Goal: Information Seeking & Learning: Learn about a topic

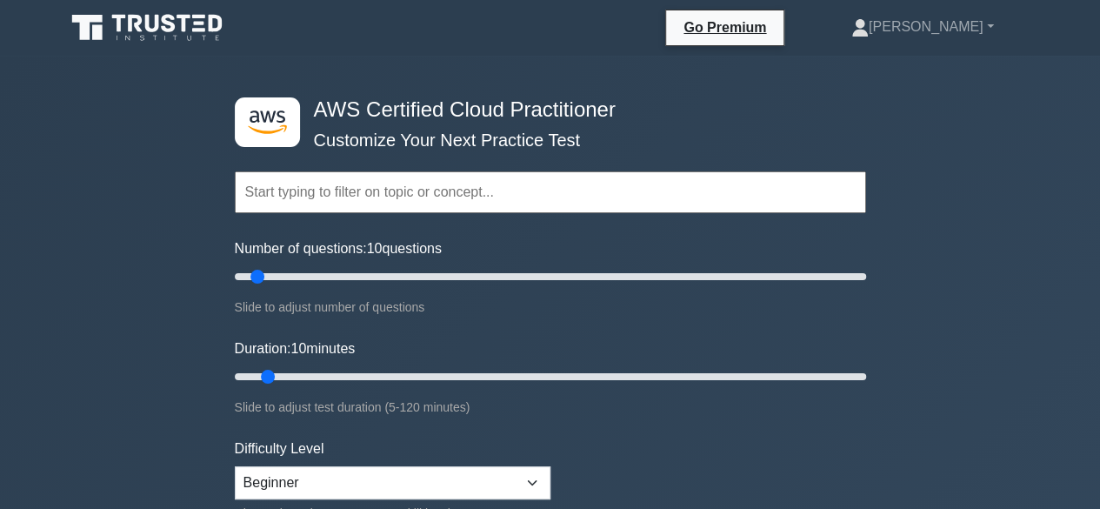
click at [439, 196] on input "text" at bounding box center [550, 192] width 631 height 42
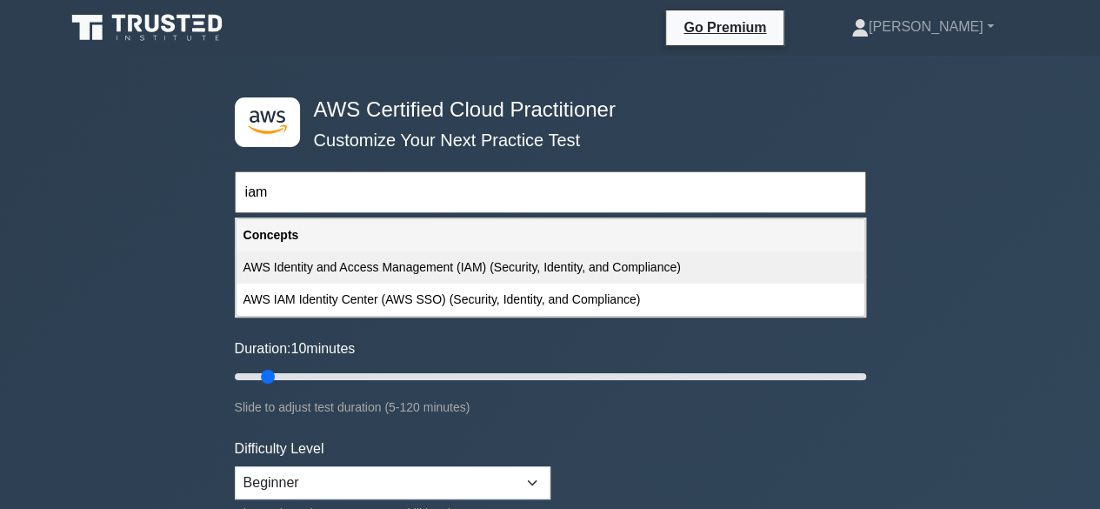
click at [455, 264] on div "AWS Identity and Access Management (IAM) (Security, Identity, and Compliance)" at bounding box center [551, 267] width 628 height 32
type input "AWS Identity and Access Management (IAM) (Security, Identity, and Compliance)"
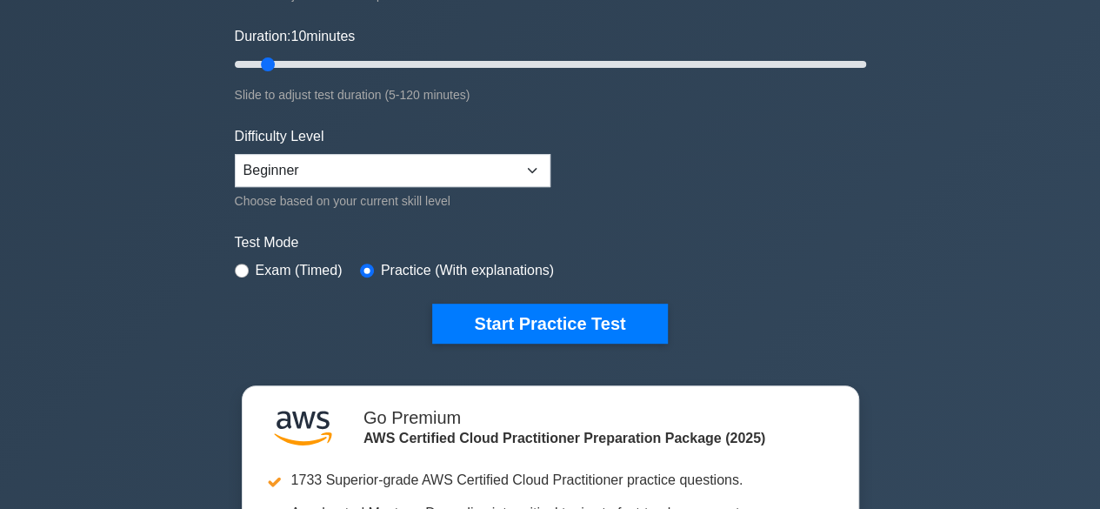
scroll to position [309, 0]
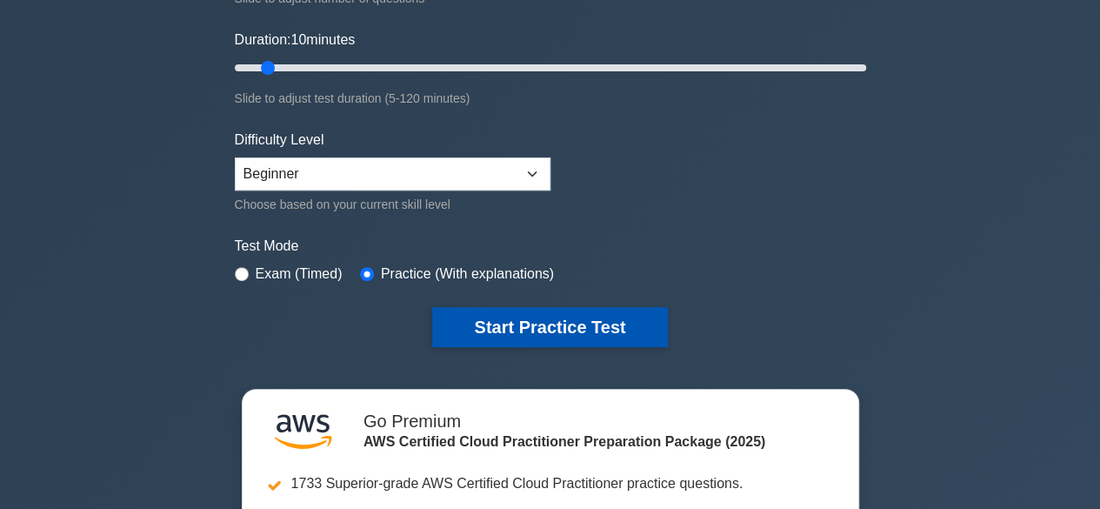
click at [503, 321] on button "Start Practice Test" at bounding box center [549, 327] width 235 height 40
click at [522, 321] on button "Start Practice Test" at bounding box center [549, 327] width 235 height 40
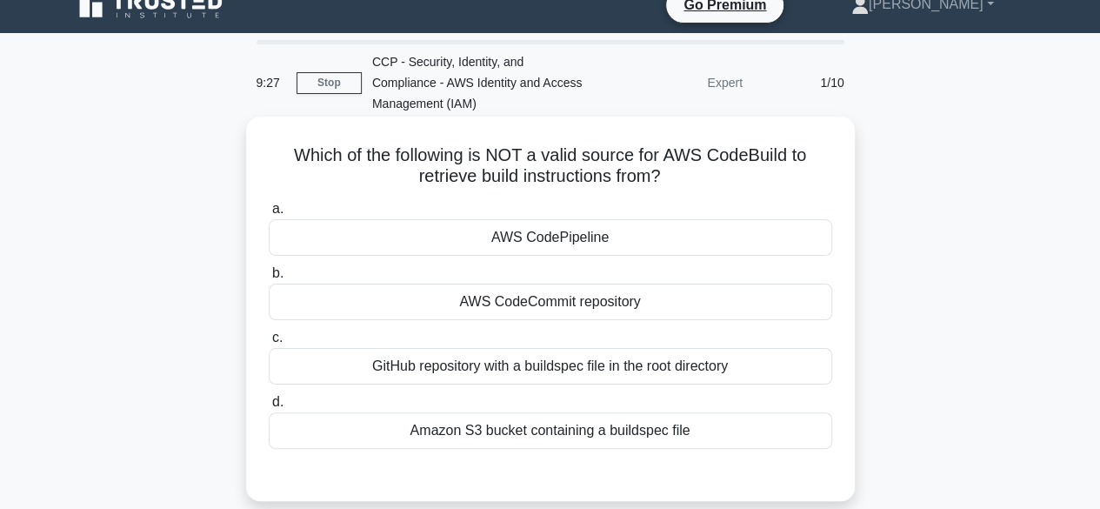
scroll to position [19, 0]
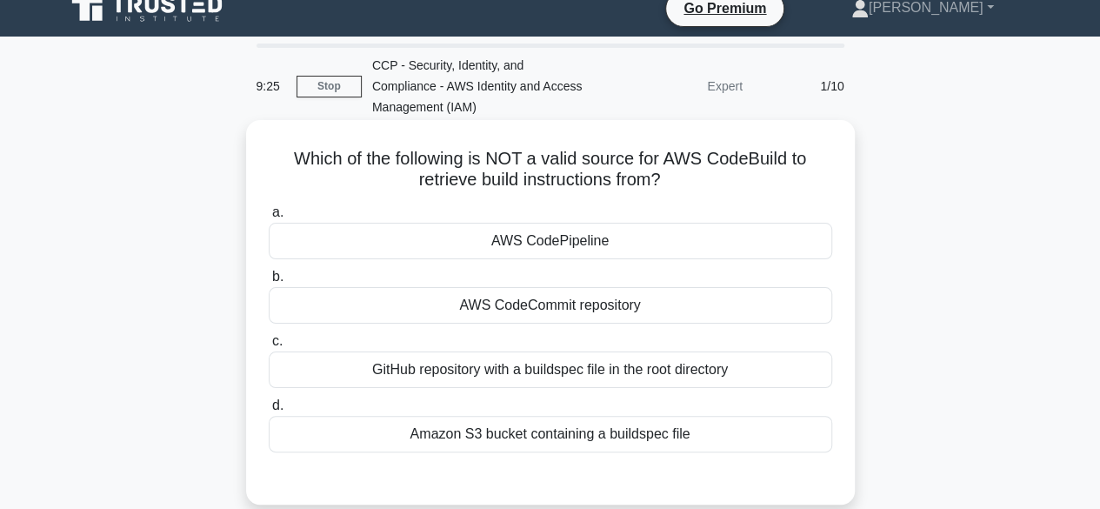
click at [508, 246] on div "AWS CodePipeline" at bounding box center [551, 241] width 564 height 37
click at [269, 218] on input "a. AWS CodePipeline" at bounding box center [269, 212] width 0 height 11
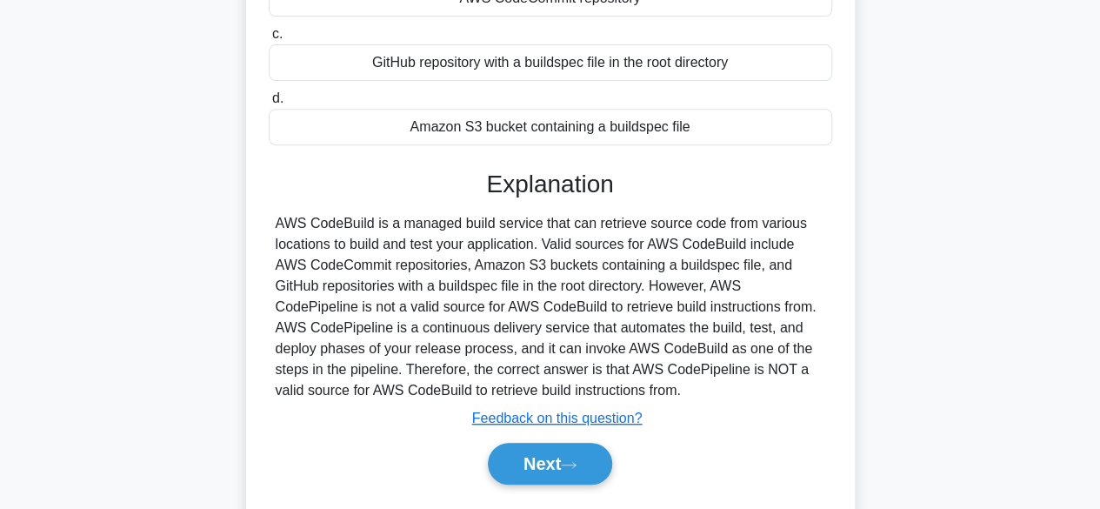
scroll to position [430, 0]
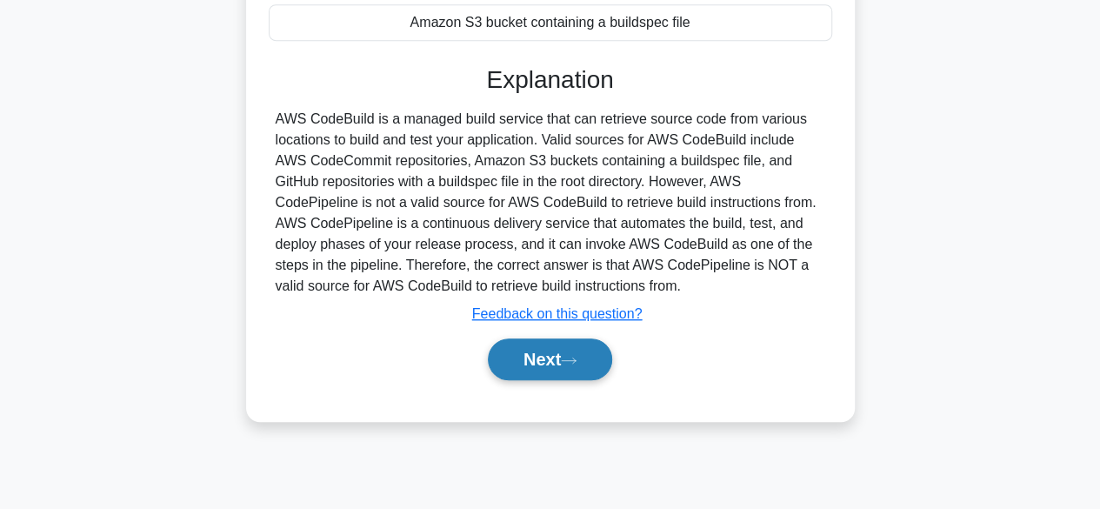
click at [554, 356] on button "Next" at bounding box center [550, 359] width 124 height 42
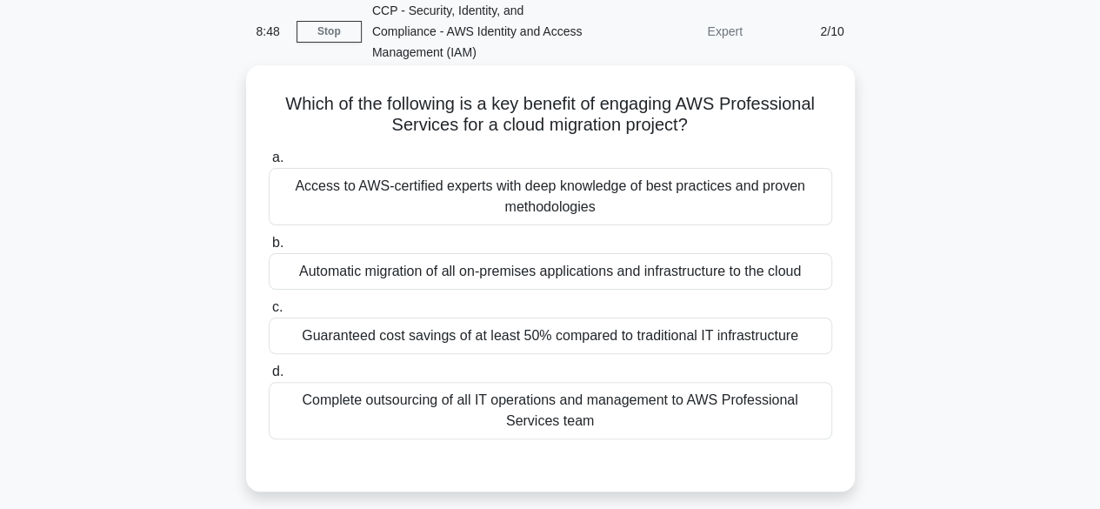
scroll to position [77, 0]
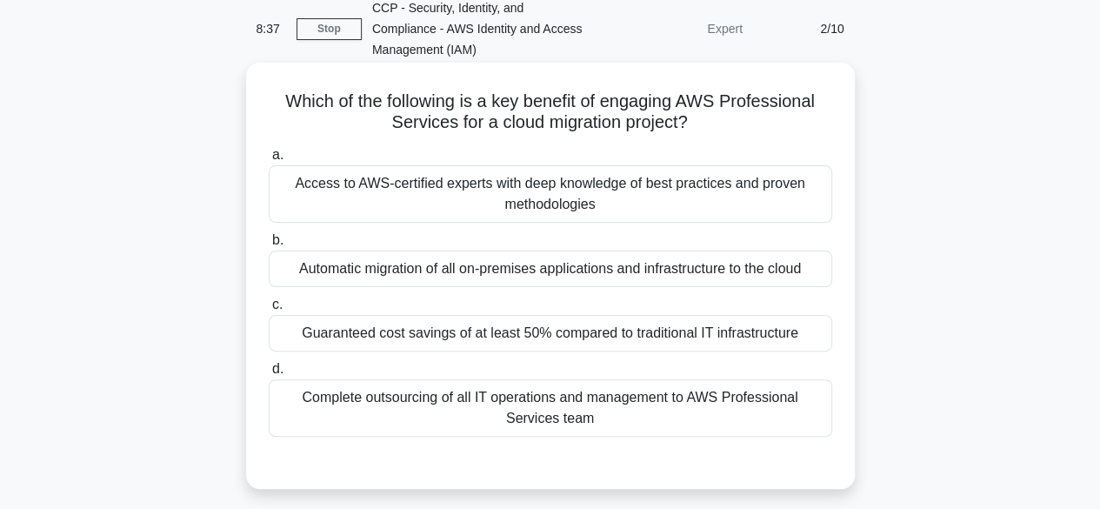
click at [485, 194] on div "Access to AWS-certified experts with deep knowledge of best practices and prove…" at bounding box center [551, 193] width 564 height 57
click at [269, 161] on input "a. Access to AWS-certified experts with deep knowledge of best practices and pr…" at bounding box center [269, 155] width 0 height 11
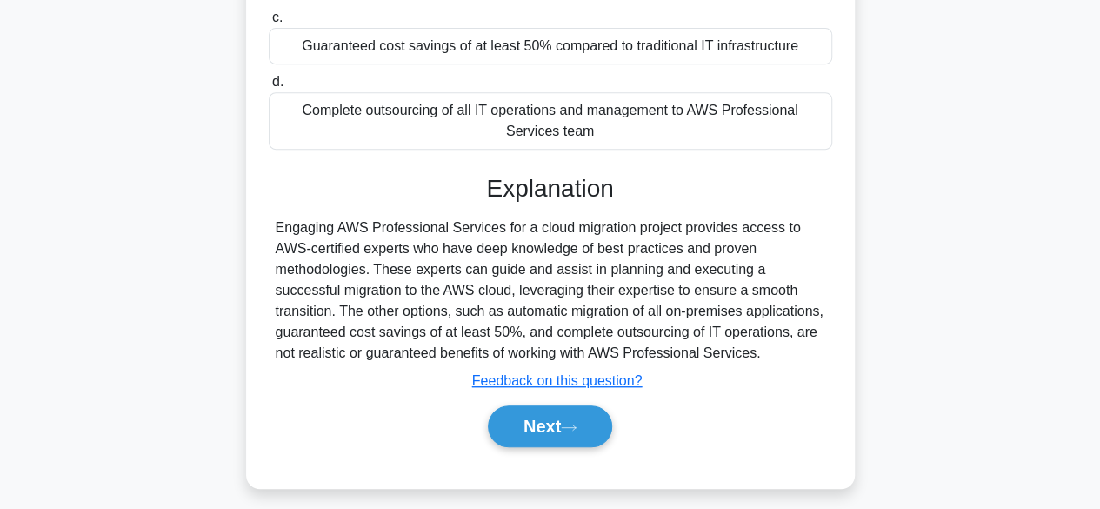
scroll to position [365, 0]
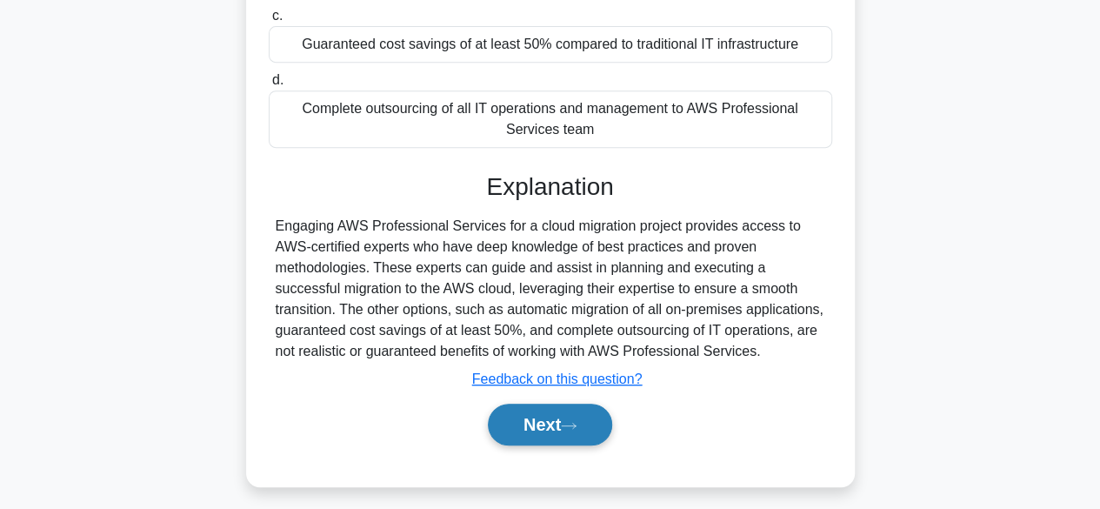
click at [558, 416] on button "Next" at bounding box center [550, 425] width 124 height 42
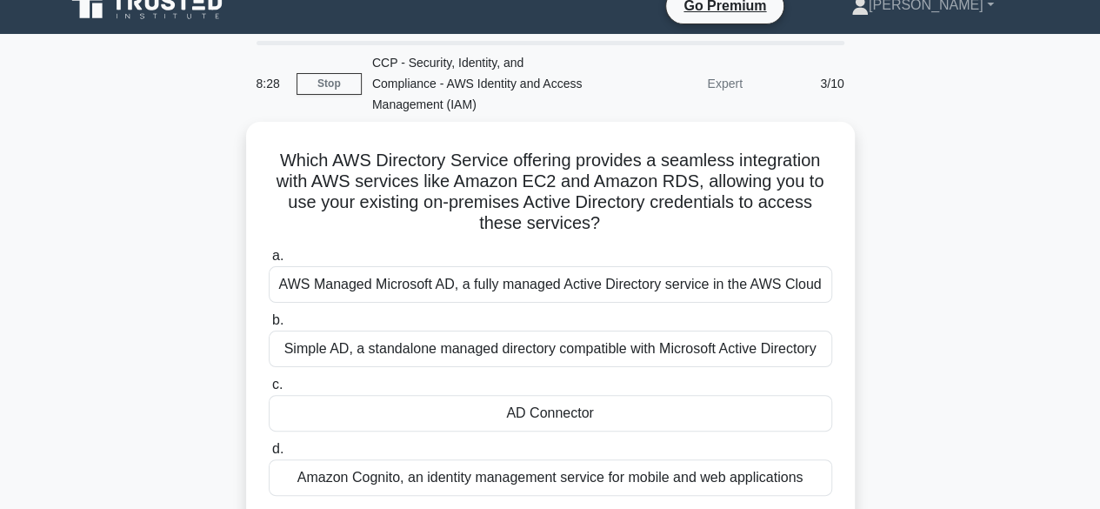
scroll to position [18, 0]
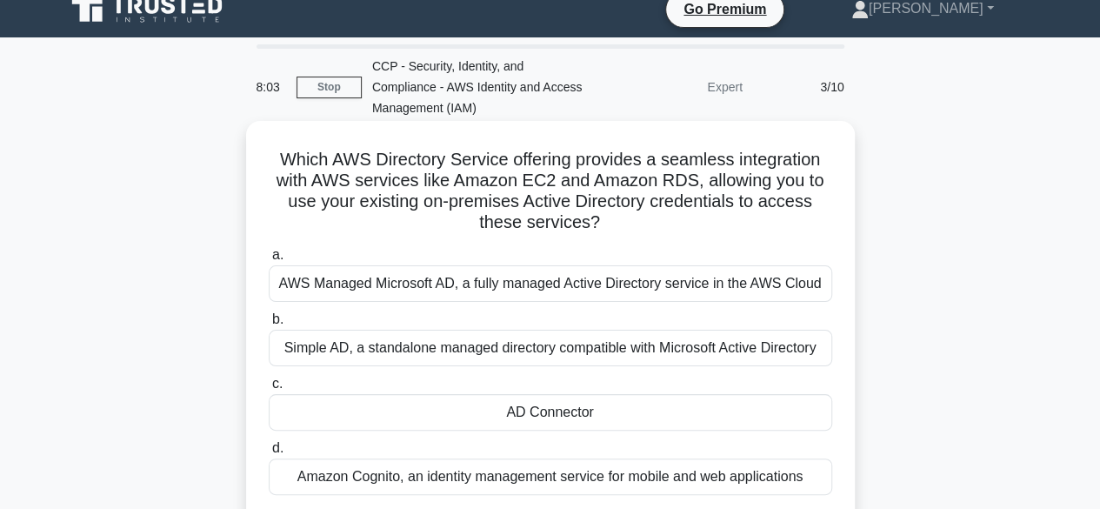
click at [539, 418] on div "AD Connector" at bounding box center [551, 412] width 564 height 37
click at [269, 390] on input "c. AD Connector" at bounding box center [269, 383] width 0 height 11
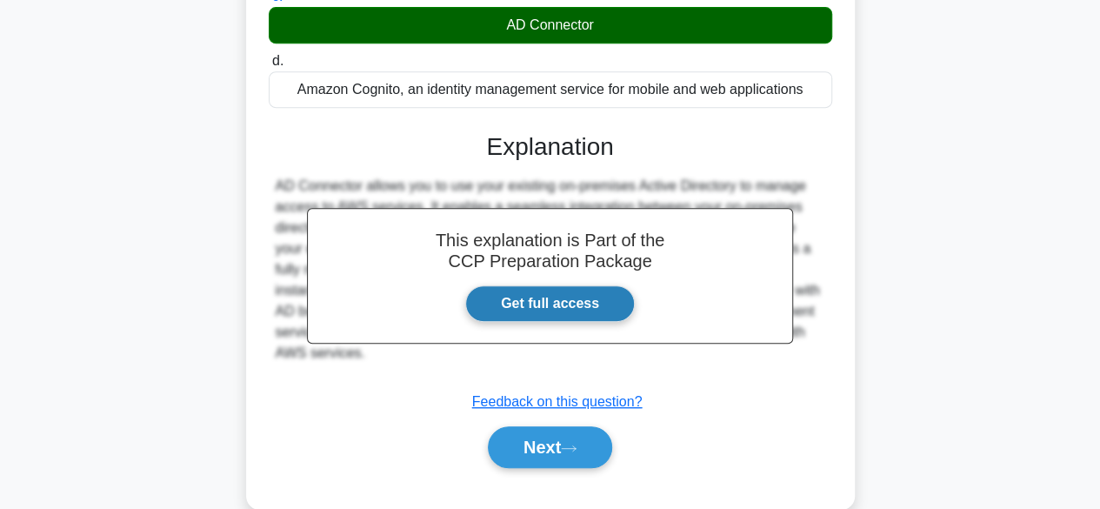
scroll to position [406, 0]
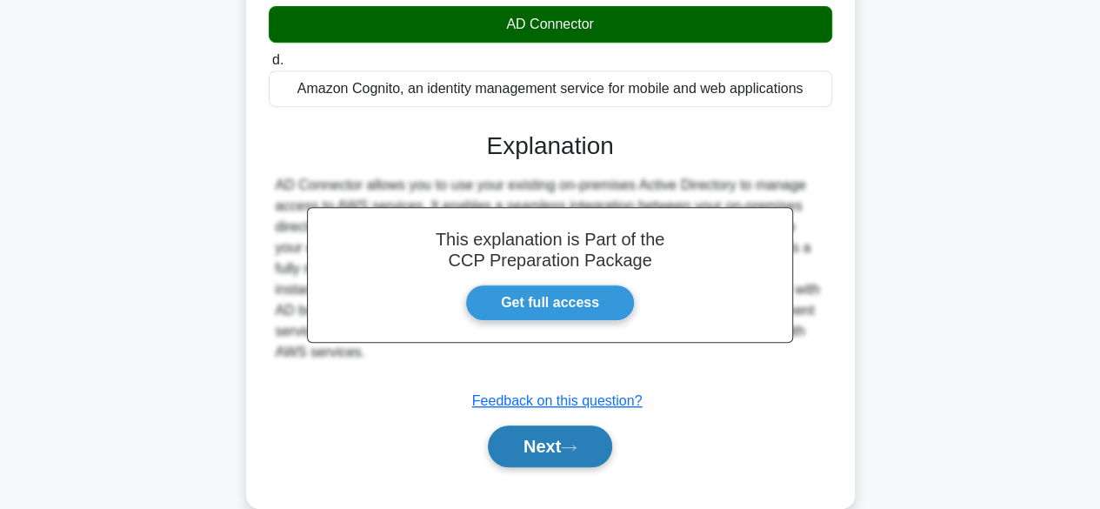
click at [539, 443] on button "Next" at bounding box center [550, 446] width 124 height 42
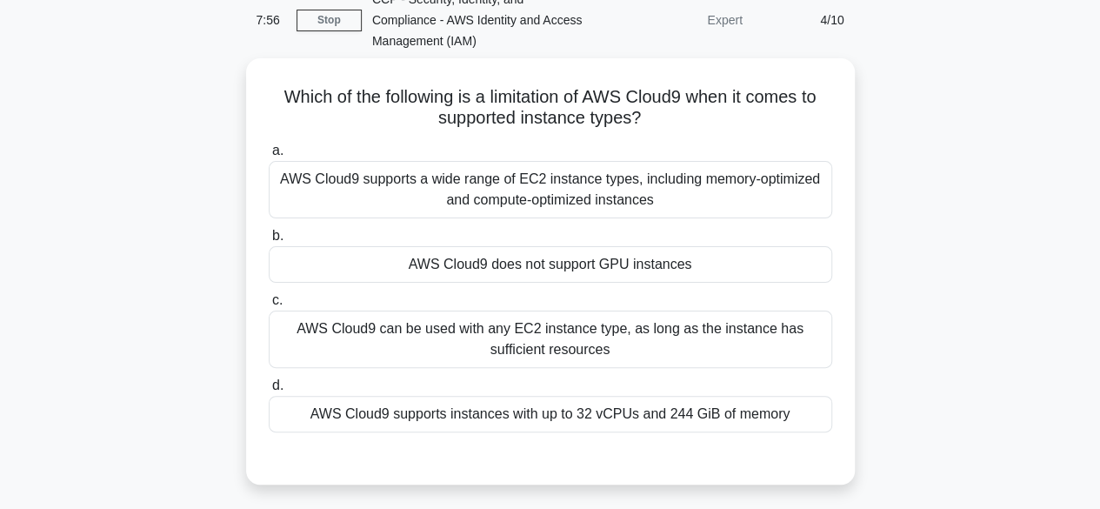
scroll to position [77, 0]
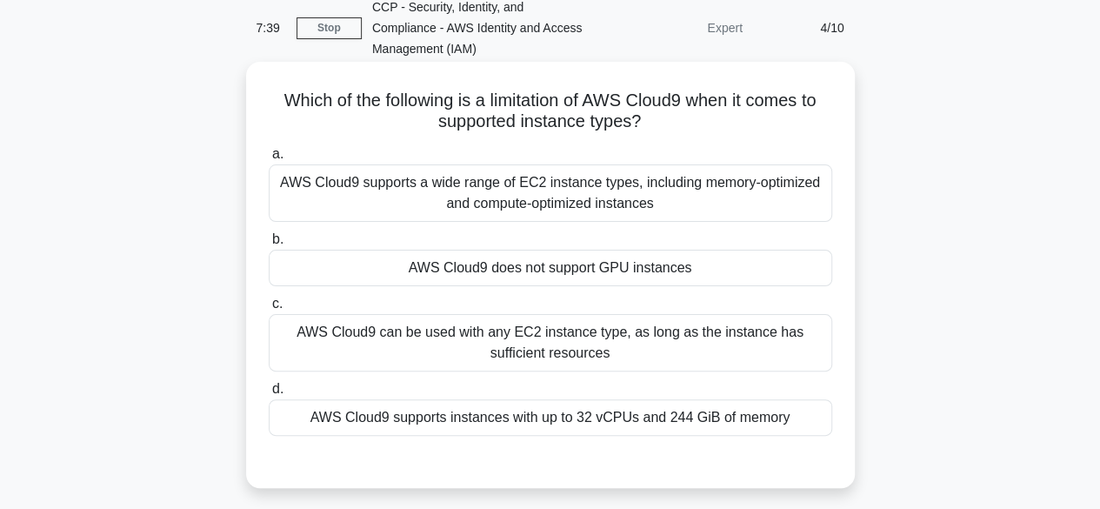
click at [607, 262] on div "AWS Cloud9 does not support GPU instances" at bounding box center [551, 268] width 564 height 37
click at [269, 245] on input "b. AWS Cloud9 does not support GPU instances" at bounding box center [269, 239] width 0 height 11
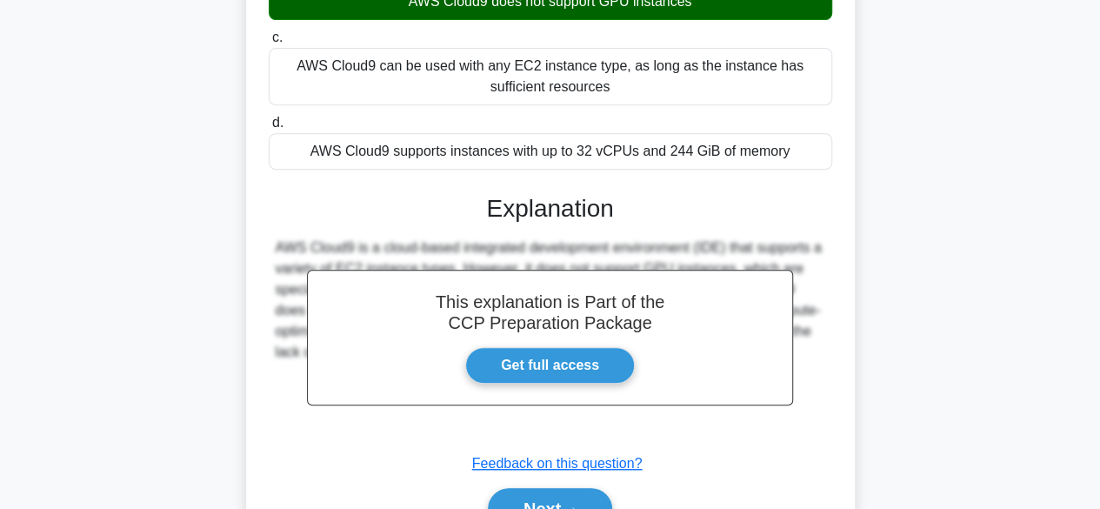
scroll to position [436, 0]
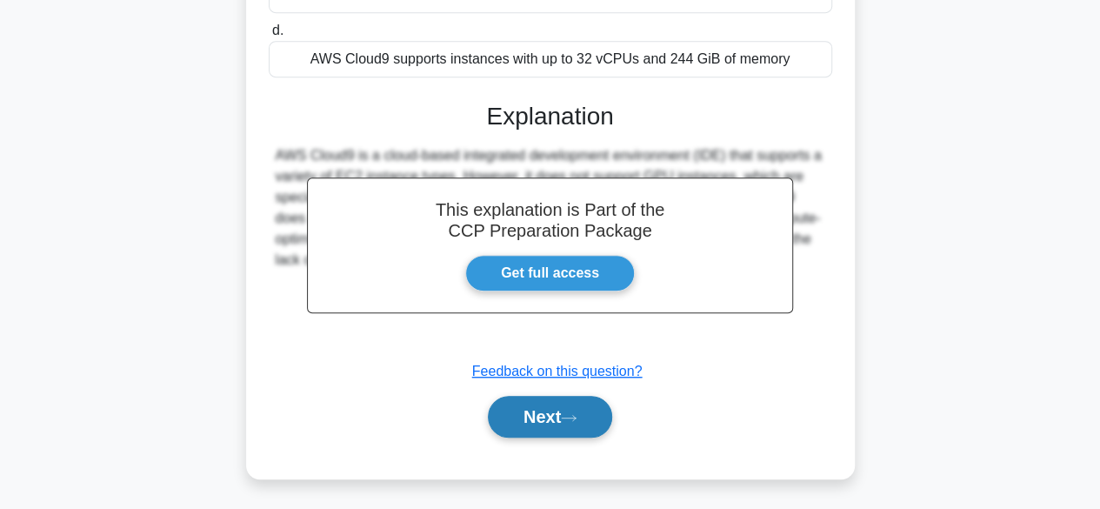
click at [571, 415] on icon at bounding box center [569, 418] width 16 height 10
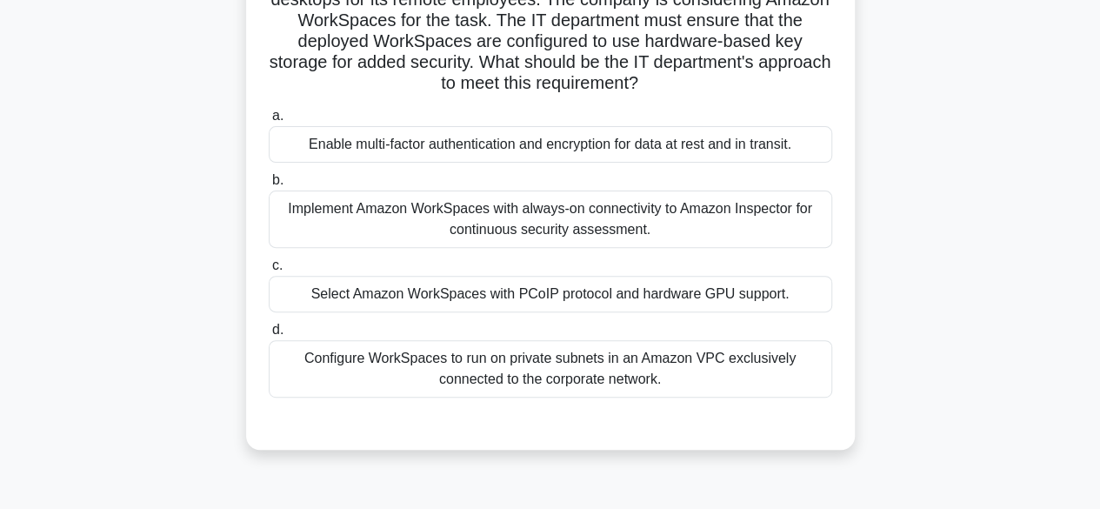
scroll to position [200, 0]
click at [591, 294] on div "Select Amazon WorkSpaces with PCoIP protocol and hardware GPU support." at bounding box center [551, 293] width 564 height 37
click at [269, 270] on input "c. Select Amazon WorkSpaces with PCoIP protocol and hardware GPU support." at bounding box center [269, 264] width 0 height 11
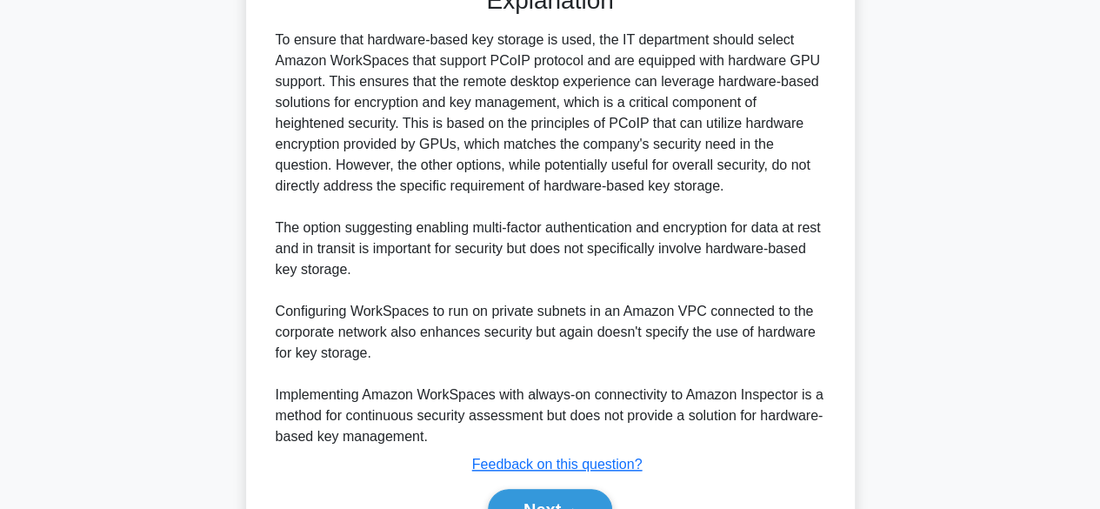
scroll to position [638, 0]
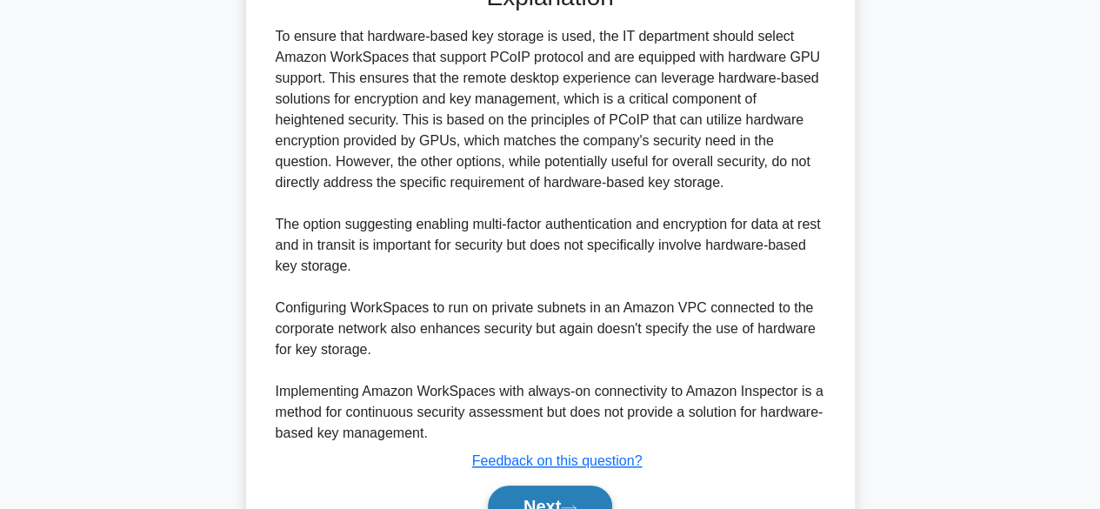
click at [573, 490] on button "Next" at bounding box center [550, 506] width 124 height 42
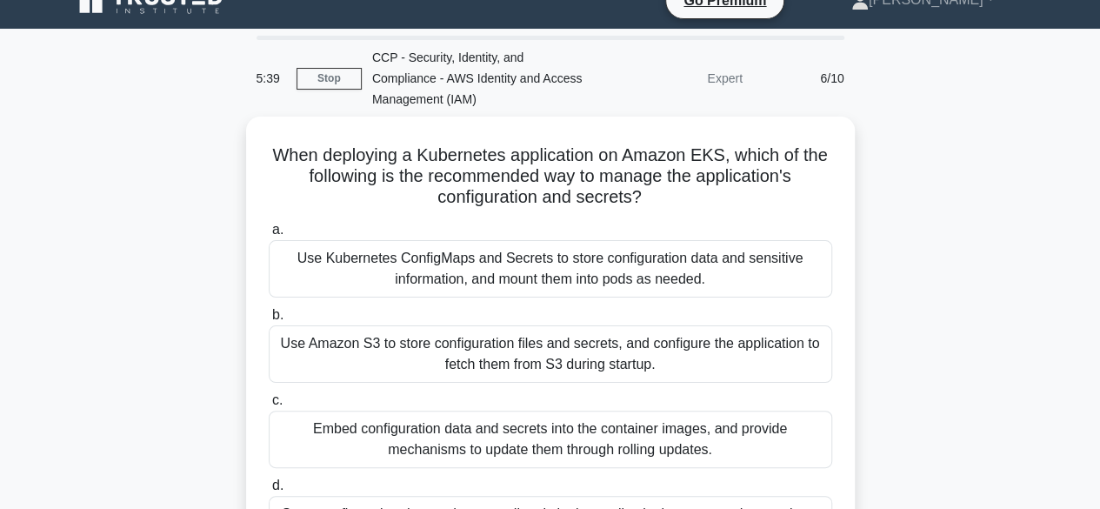
scroll to position [22, 0]
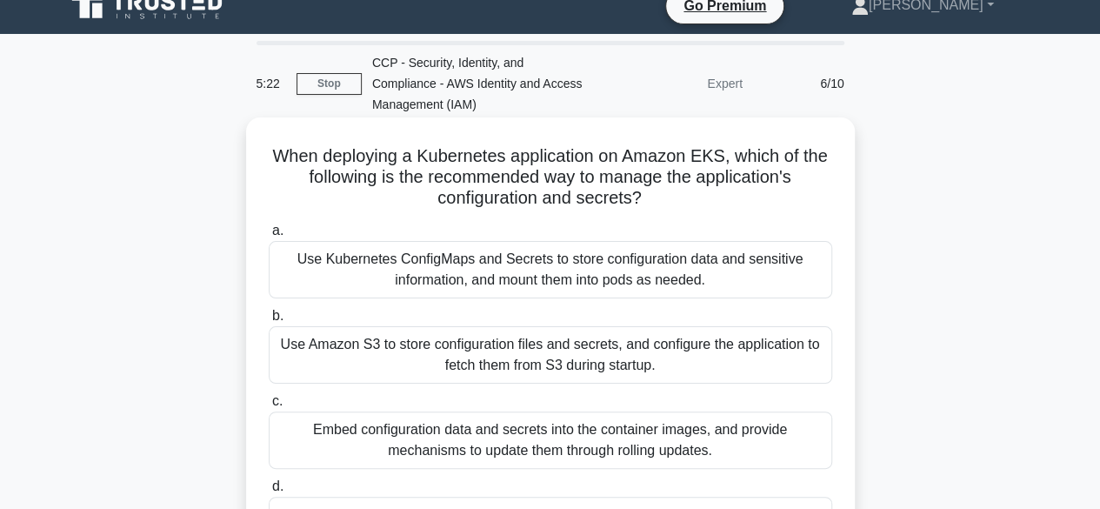
click at [531, 184] on h5 "When deploying a Kubernetes application on Amazon EKS, which of the following i…" at bounding box center [550, 177] width 567 height 64
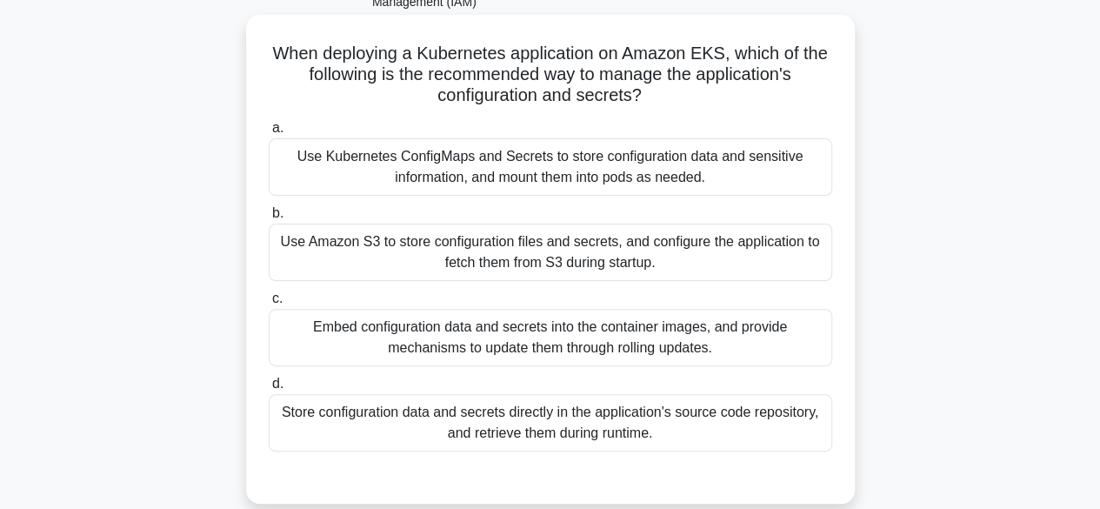
scroll to position [125, 0]
click at [514, 175] on div "Use Kubernetes ConfigMaps and Secrets to store configuration data and sensitive…" at bounding box center [551, 165] width 564 height 57
click at [269, 133] on input "a. Use Kubernetes ConfigMaps and Secrets to store configuration data and sensit…" at bounding box center [269, 127] width 0 height 11
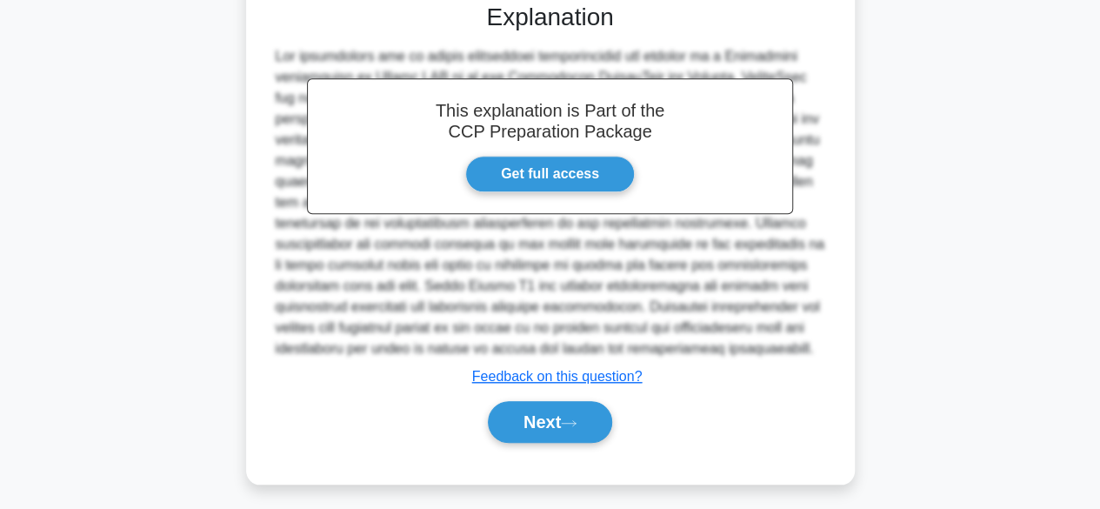
scroll to position [598, 0]
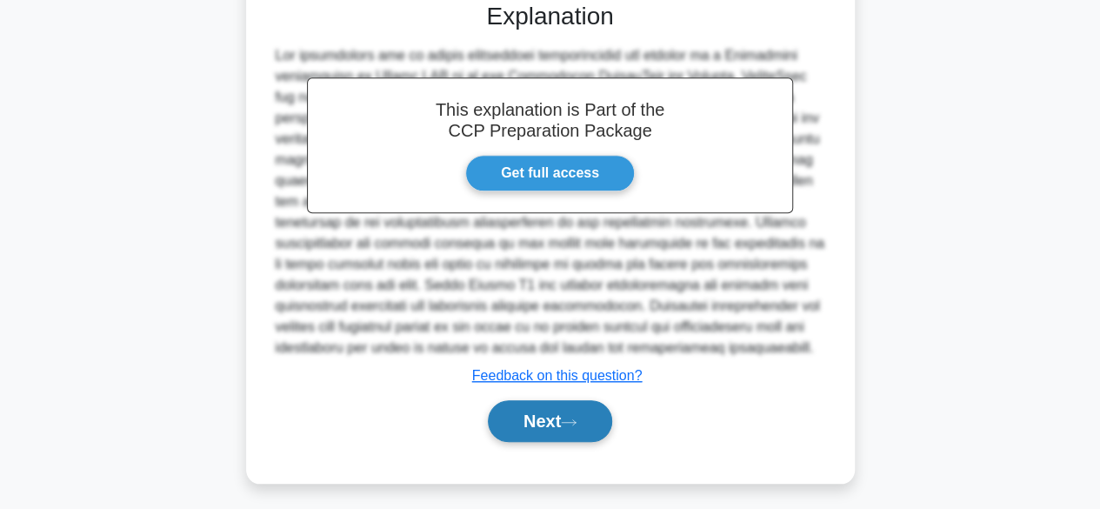
click at [540, 434] on button "Next" at bounding box center [550, 421] width 124 height 42
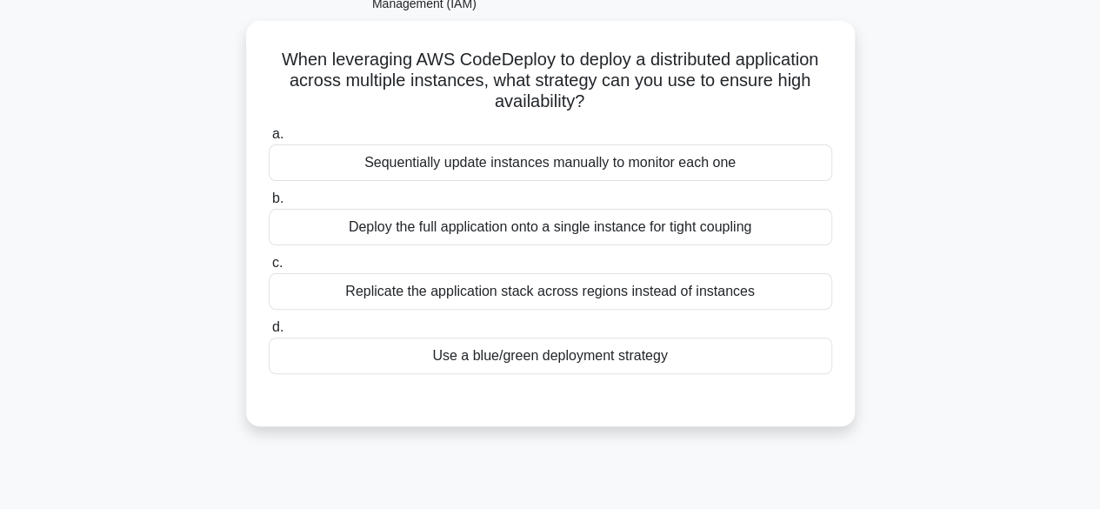
scroll to position [91, 0]
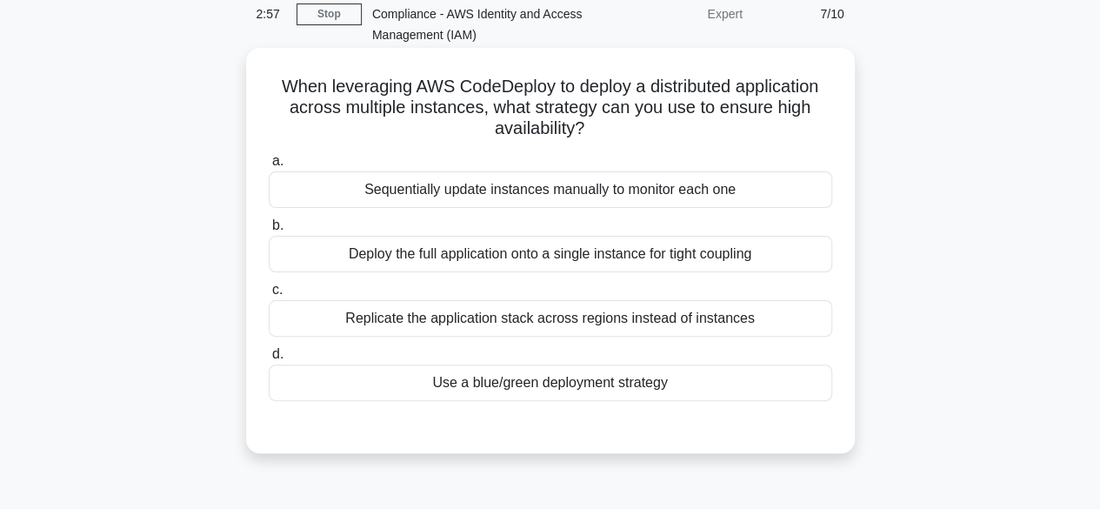
click at [571, 378] on div "Use a blue/green deployment strategy" at bounding box center [551, 382] width 564 height 37
click at [269, 360] on input "d. Use a blue/green deployment strategy" at bounding box center [269, 354] width 0 height 11
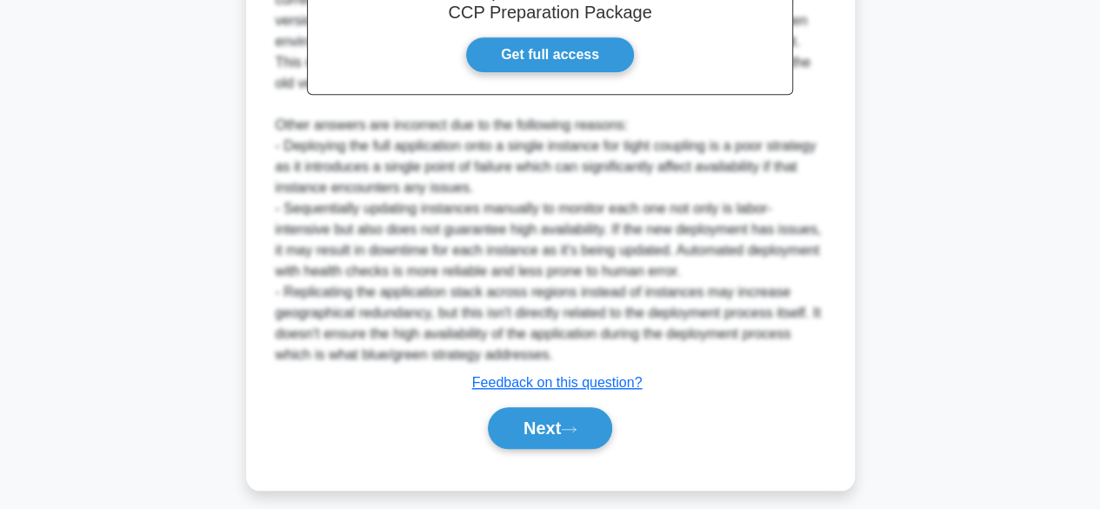
scroll to position [644, 0]
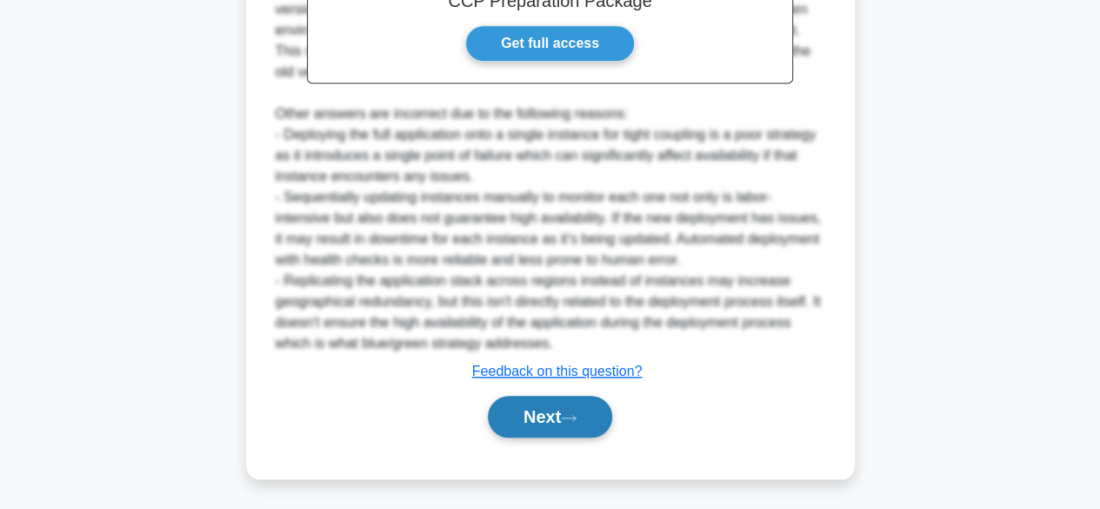
click at [568, 418] on icon at bounding box center [569, 418] width 16 height 10
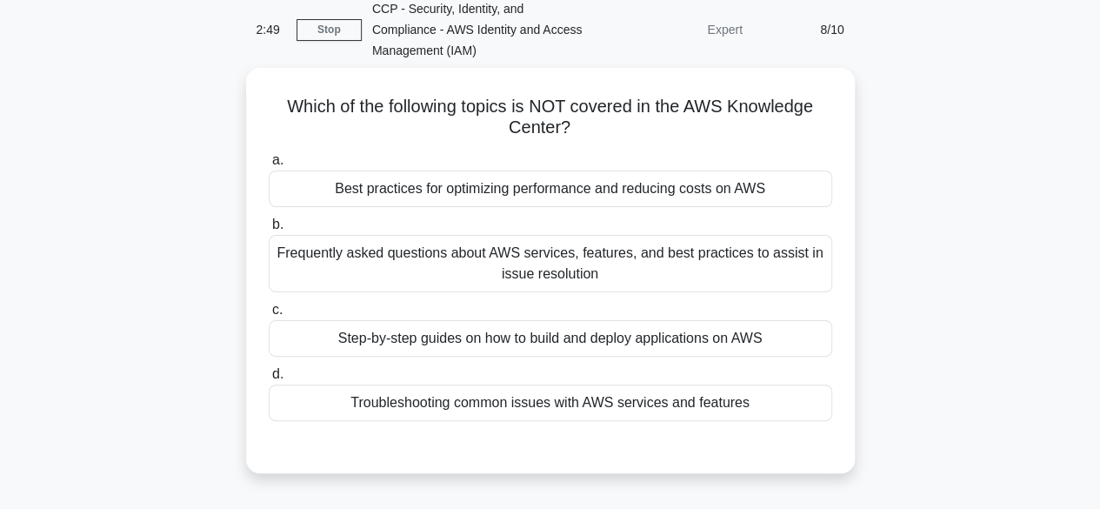
scroll to position [75, 0]
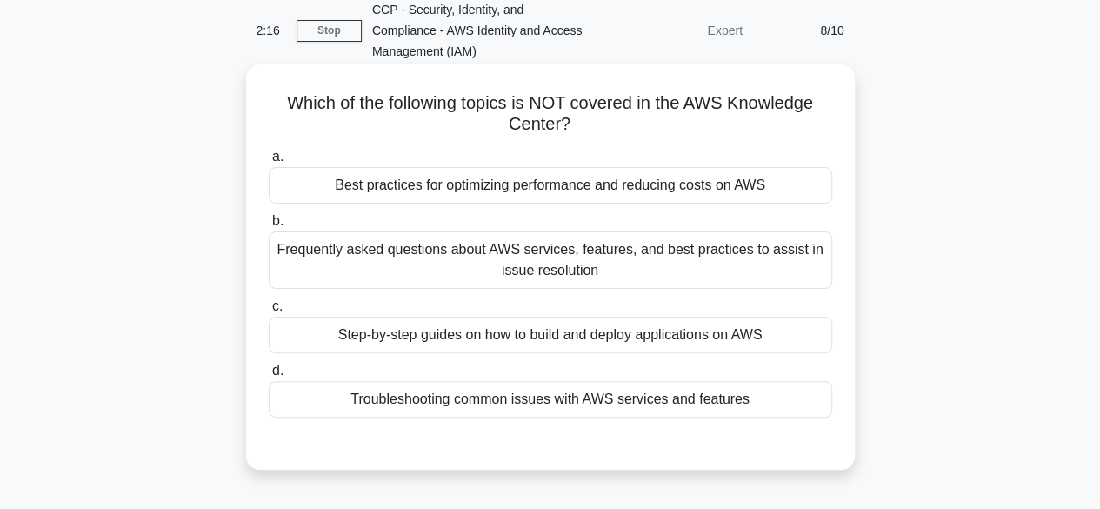
click at [568, 341] on div "Step-by-step guides on how to build and deploy applications on AWS" at bounding box center [551, 335] width 564 height 37
click at [269, 312] on input "c. Step-by-step guides on how to build and deploy applications on AWS" at bounding box center [269, 306] width 0 height 11
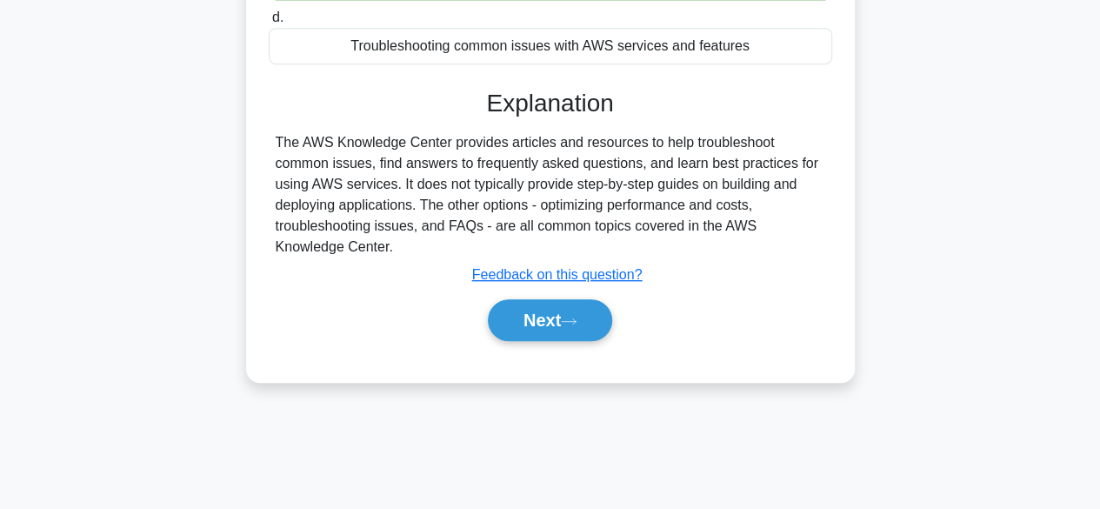
scroll to position [430, 0]
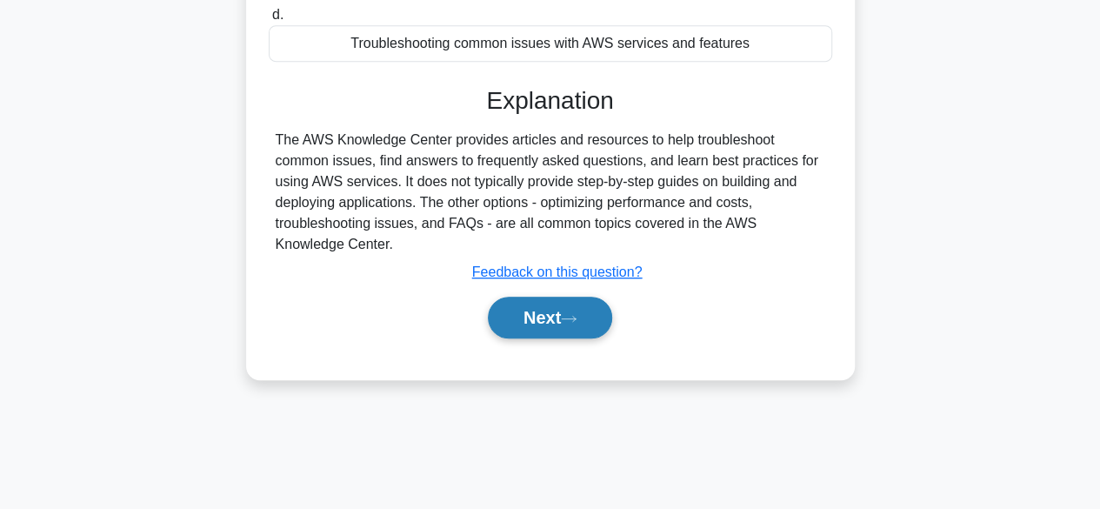
click at [569, 316] on icon at bounding box center [569, 319] width 16 height 10
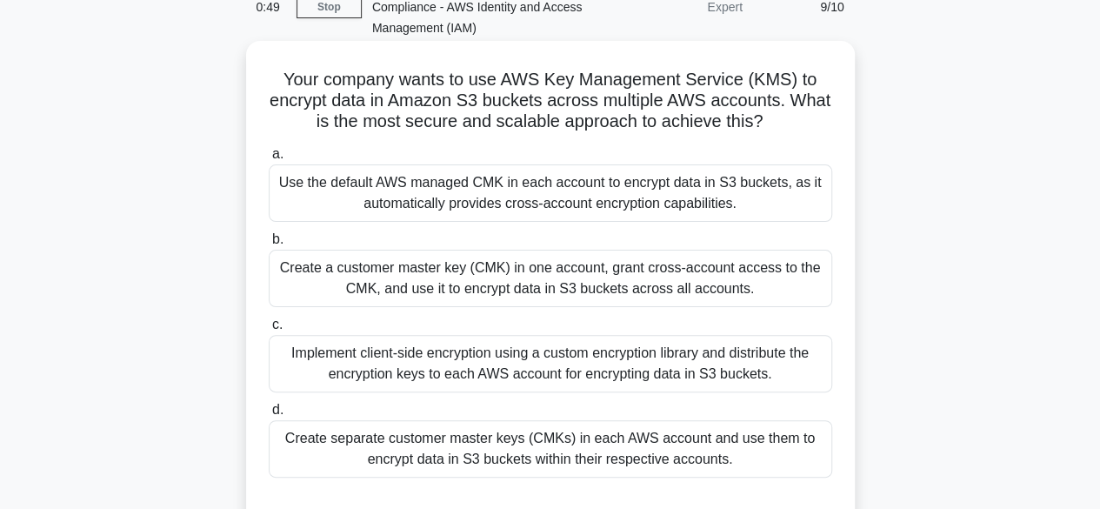
scroll to position [97, 0]
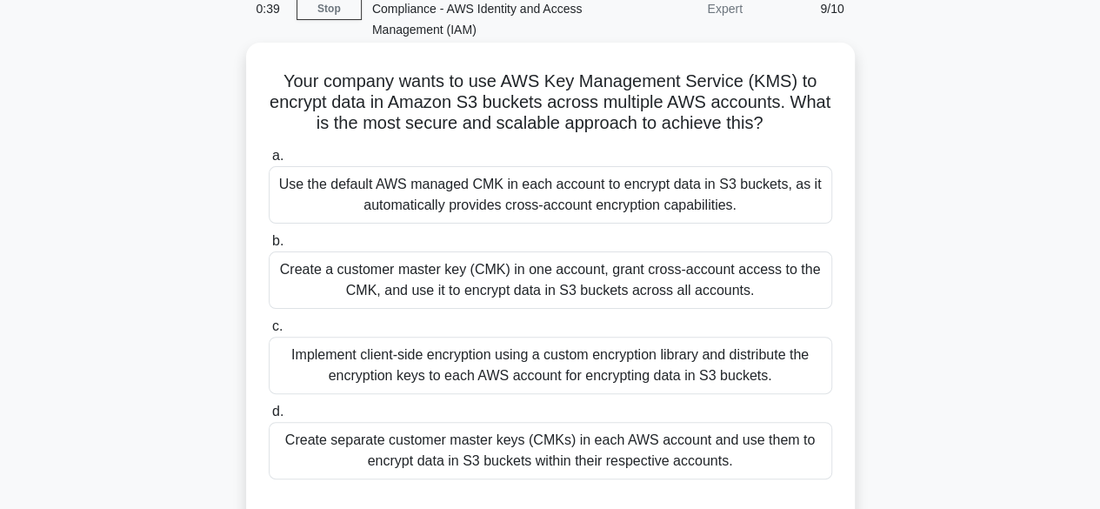
click at [531, 378] on div "Implement client-side encryption using a custom encryption library and distribu…" at bounding box center [551, 365] width 564 height 57
click at [269, 332] on input "c. Implement client-side encryption using a custom encryption library and distr…" at bounding box center [269, 326] width 0 height 11
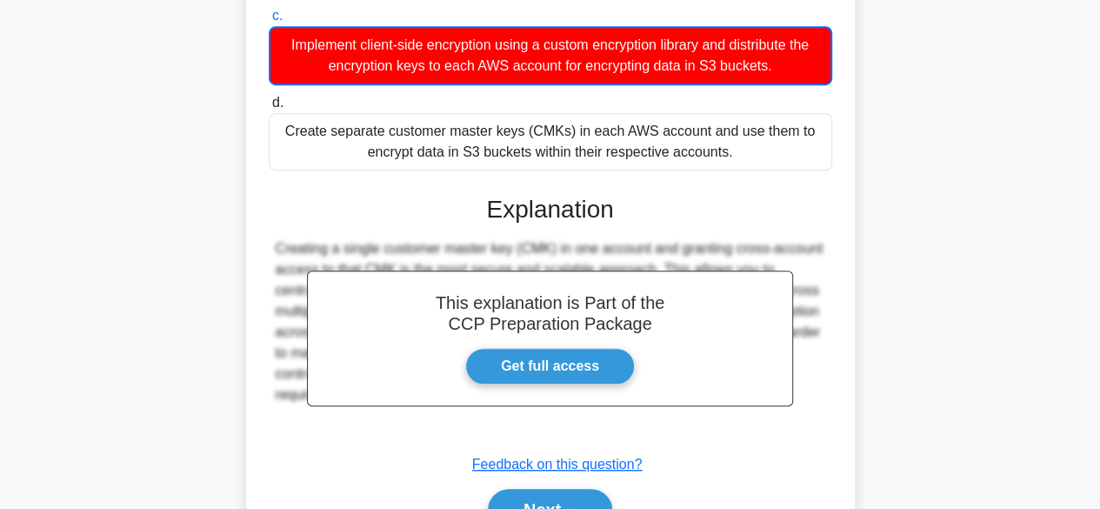
scroll to position [501, 0]
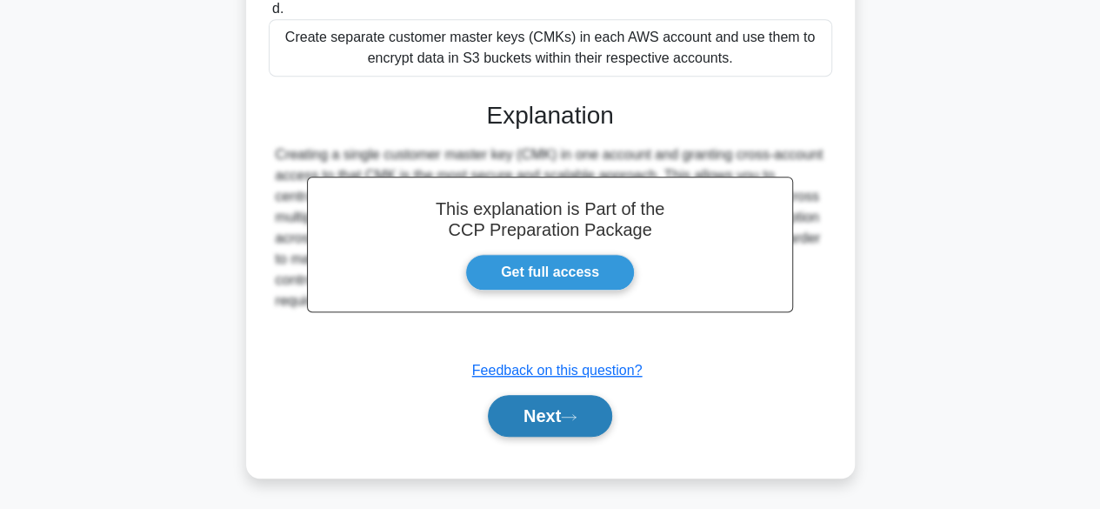
click at [531, 406] on button "Next" at bounding box center [550, 416] width 124 height 42
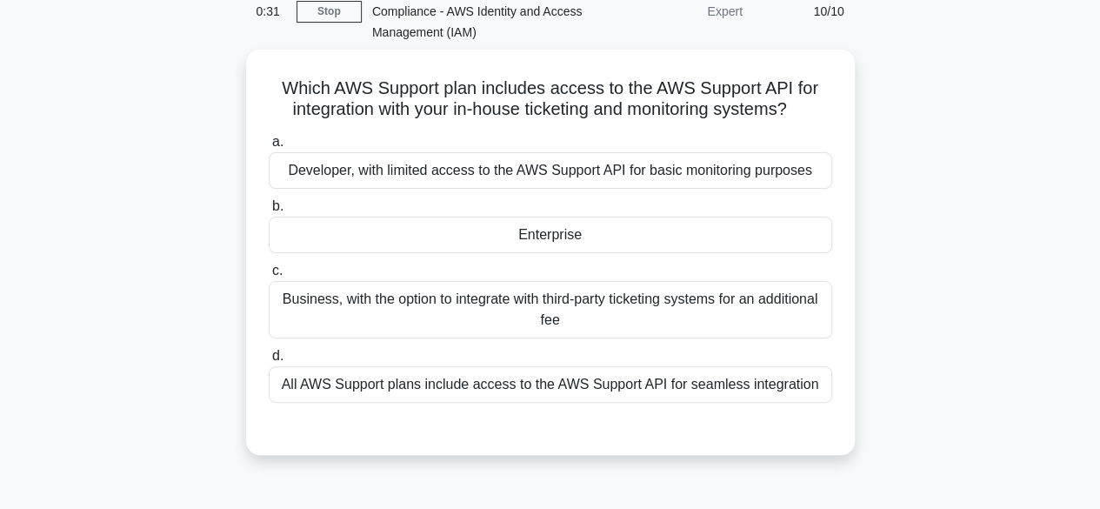
scroll to position [93, 0]
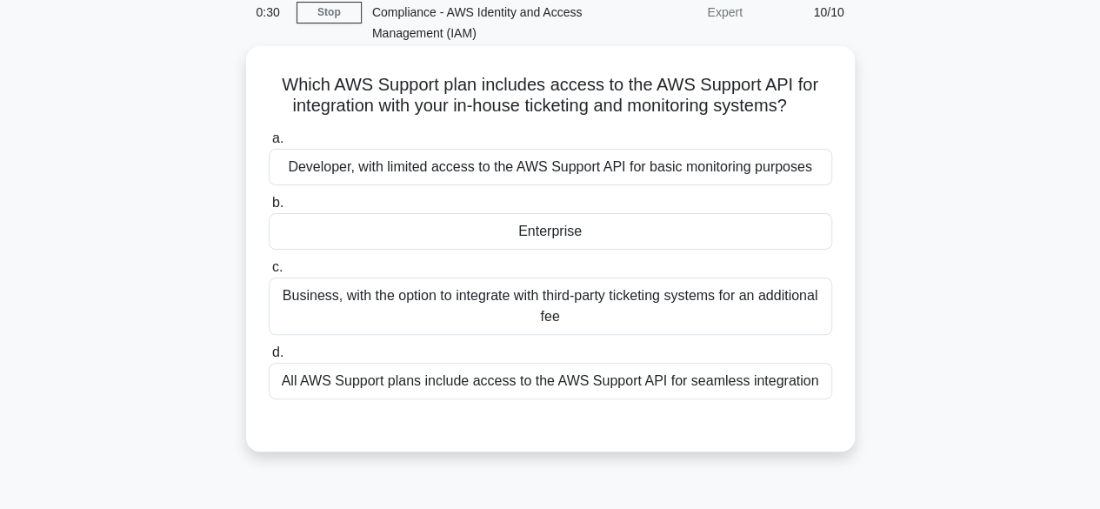
click at [589, 223] on div "Enterprise" at bounding box center [551, 231] width 564 height 37
click at [269, 209] on input "b. Enterprise" at bounding box center [269, 202] width 0 height 11
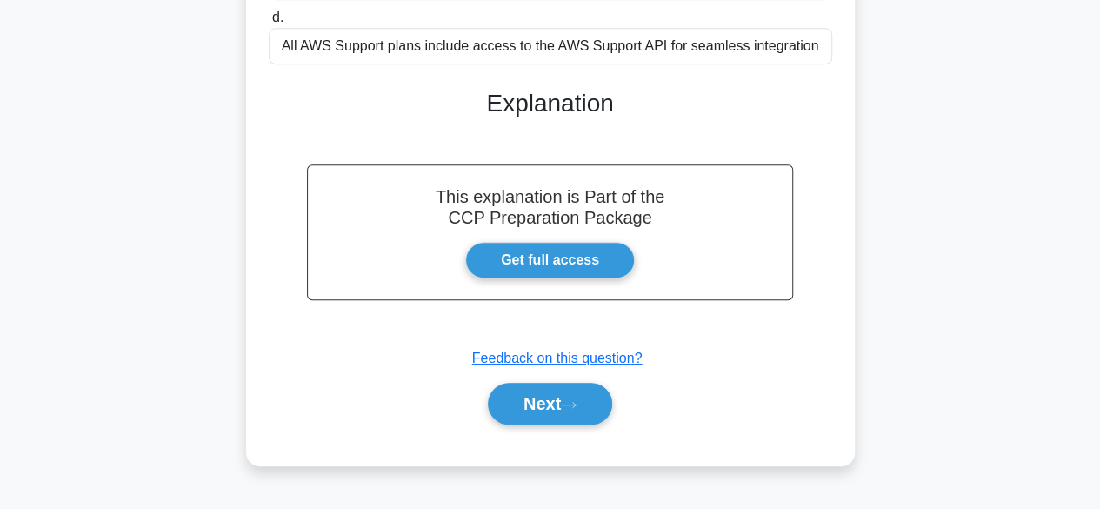
scroll to position [430, 0]
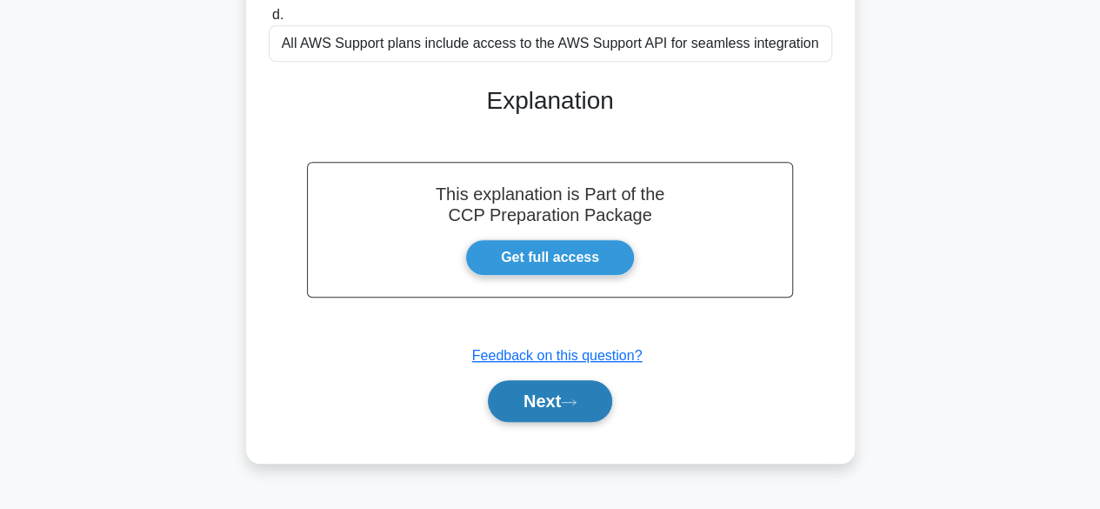
click at [564, 394] on button "Next" at bounding box center [550, 401] width 124 height 42
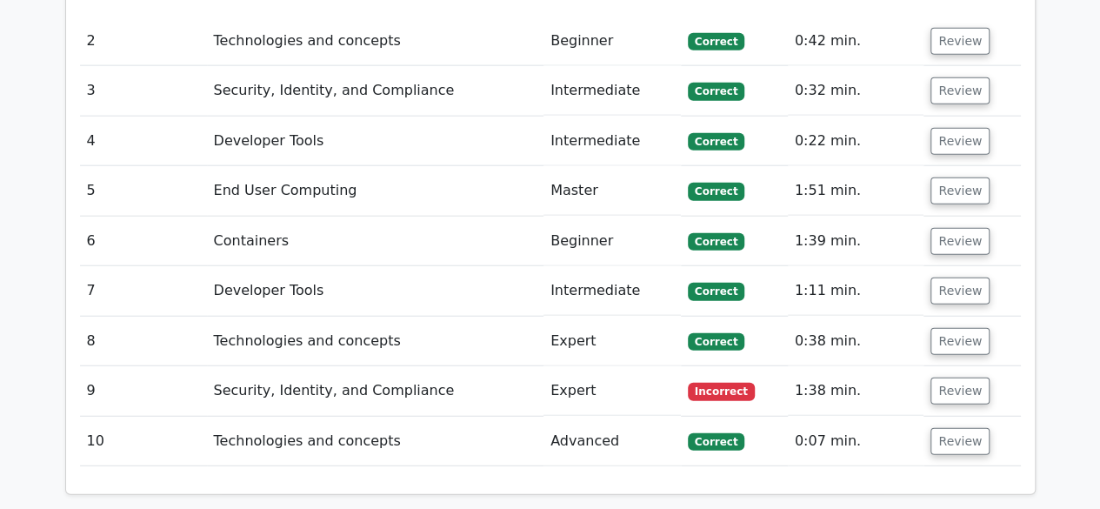
scroll to position [2077, 0]
